Goal: Information Seeking & Learning: Check status

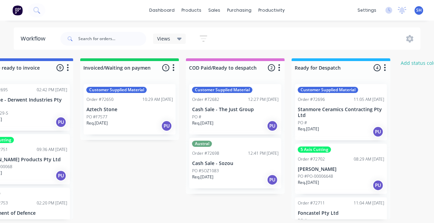
scroll to position [191, 0]
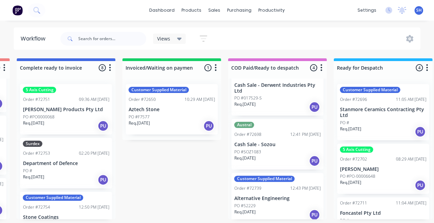
scroll to position [73, 0]
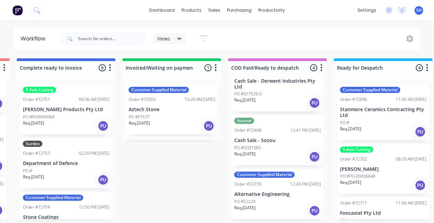
click at [275, 158] on div "Req. 20/08/25 PU" at bounding box center [277, 157] width 87 height 12
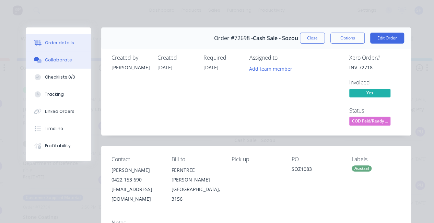
click at [57, 65] on button "Collaborate" at bounding box center [58, 59] width 65 height 17
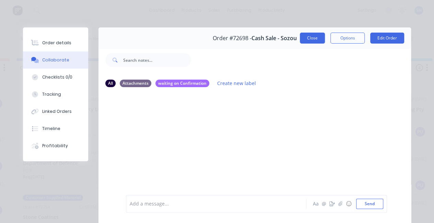
click at [306, 43] on button "Close" at bounding box center [312, 38] width 25 height 11
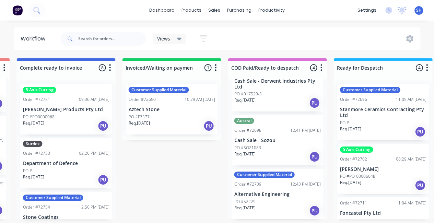
scroll to position [1, 633]
click at [279, 192] on p "Alternative Engineering" at bounding box center [277, 195] width 87 height 6
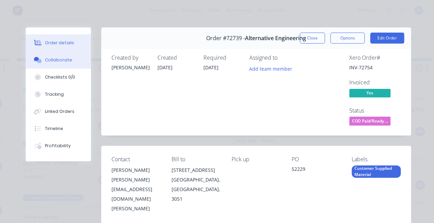
click at [60, 61] on div "Collaborate" at bounding box center [58, 60] width 27 height 6
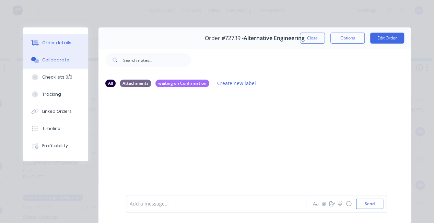
click at [46, 44] on div "Order details" at bounding box center [56, 43] width 29 height 6
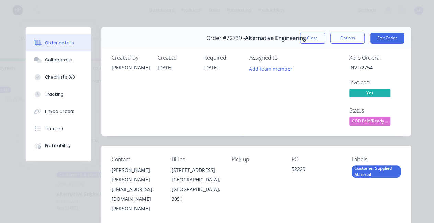
scroll to position [0, 810]
click at [306, 37] on button "Close" at bounding box center [312, 38] width 25 height 11
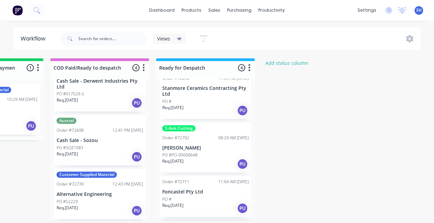
scroll to position [0, 0]
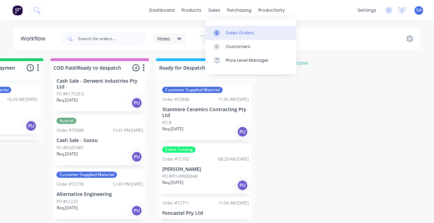
click at [232, 36] on link "Sales Orders" at bounding box center [251, 33] width 91 height 14
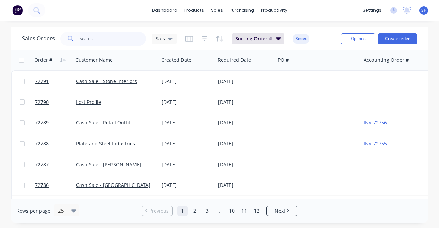
click at [103, 41] on input "text" at bounding box center [113, 39] width 67 height 14
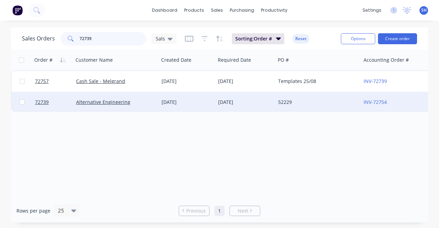
type input "72739"
click at [168, 106] on div "27 Aug 2025" at bounding box center [187, 102] width 57 height 21
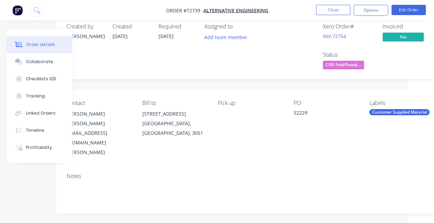
scroll to position [0, 26]
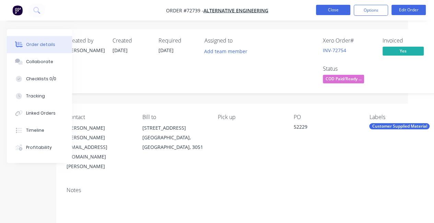
click at [332, 13] on button "Close" at bounding box center [333, 10] width 34 height 10
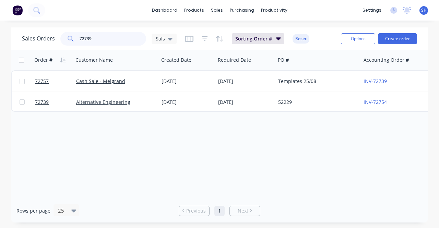
drag, startPoint x: 110, startPoint y: 41, endPoint x: 80, endPoint y: 45, distance: 29.4
click at [80, 45] on input "72739" at bounding box center [113, 39] width 67 height 14
type input "7"
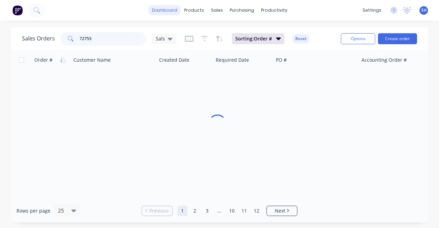
scroll to position [0, 2]
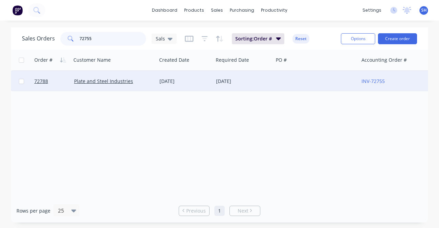
type input "72755"
click at [160, 84] on div "28 Aug 2025" at bounding box center [185, 81] width 51 height 7
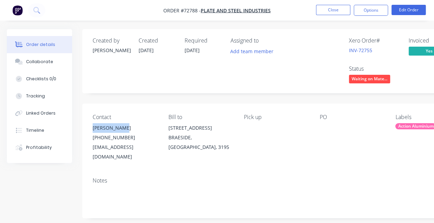
drag, startPoint x: 128, startPoint y: 129, endPoint x: 91, endPoint y: 133, distance: 38.0
click at [91, 133] on div "Contact Khanh Nguyen (03) 9580 0888 khanhn@plateandsteel.com.au Bill to 19 Cent…" at bounding box center [276, 138] width 388 height 68
copy div "Khanh Nguyen"
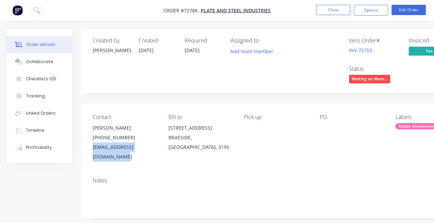
drag, startPoint x: 164, startPoint y: 150, endPoint x: 92, endPoint y: 149, distance: 72.1
click at [92, 149] on div "Contact Khanh Nguyen (03) 9580 0888 khanhn@plateandsteel.com.au Bill to 19 Cent…" at bounding box center [276, 138] width 388 height 68
copy div "khanhn@plateandsteel.com.au"
click at [331, 12] on button "Close" at bounding box center [333, 10] width 34 height 10
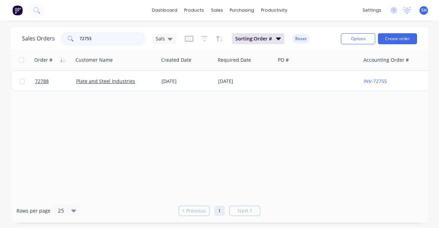
drag, startPoint x: 87, startPoint y: 45, endPoint x: 64, endPoint y: 46, distance: 23.0
click at [64, 46] on div "Sales Orders 72755 Sals Sorting: Order # Reset" at bounding box center [179, 38] width 314 height 17
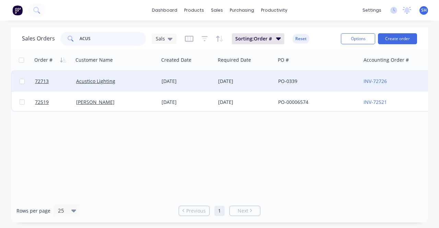
type input "ACUS"
click at [158, 82] on div "Acustico Lighting" at bounding box center [115, 81] width 85 height 21
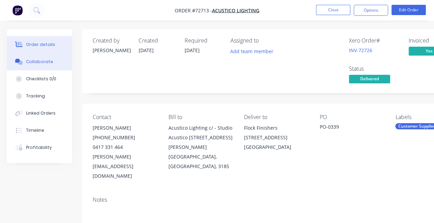
click at [48, 62] on div "Collaborate" at bounding box center [39, 62] width 27 height 6
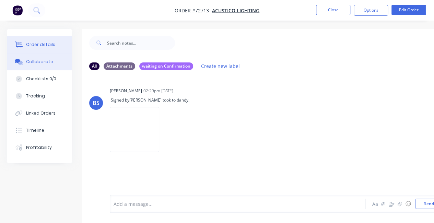
click at [40, 50] on button "Order details" at bounding box center [39, 44] width 65 height 17
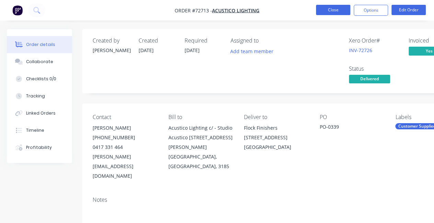
click at [332, 12] on button "Close" at bounding box center [333, 10] width 34 height 10
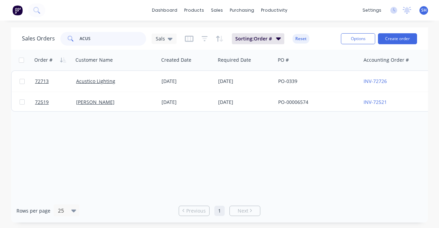
drag, startPoint x: 98, startPoint y: 45, endPoint x: 65, endPoint y: 46, distance: 32.6
click at [65, 46] on div "Sales Orders ACUS Sals Sorting: Order # Reset" at bounding box center [179, 38] width 314 height 17
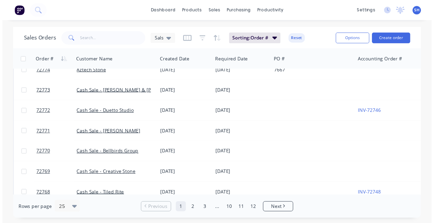
scroll to position [378, 0]
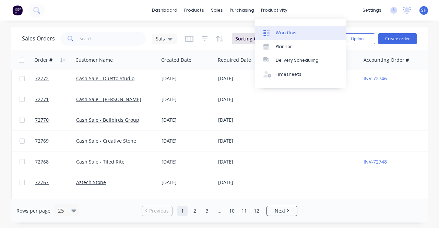
click at [284, 33] on div "Workflow" at bounding box center [286, 33] width 21 height 6
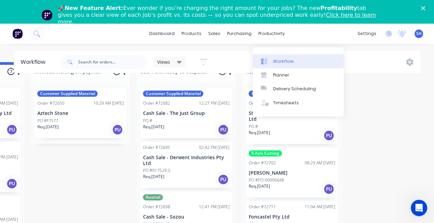
click at [281, 58] on div "Workflow" at bounding box center [284, 61] width 21 height 6
click at [286, 58] on div "Workflow" at bounding box center [284, 61] width 21 height 6
click at [277, 58] on div "Workflow" at bounding box center [284, 61] width 21 height 6
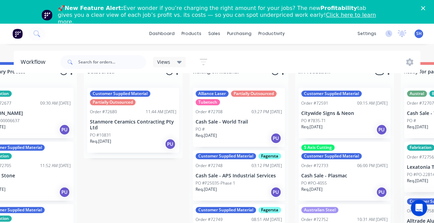
scroll to position [25, 145]
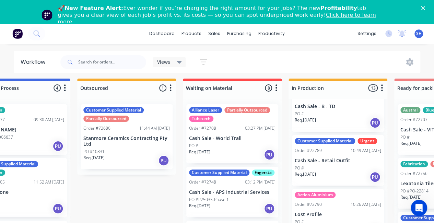
scroll to position [25, 149]
